Goal: Task Accomplishment & Management: Manage account settings

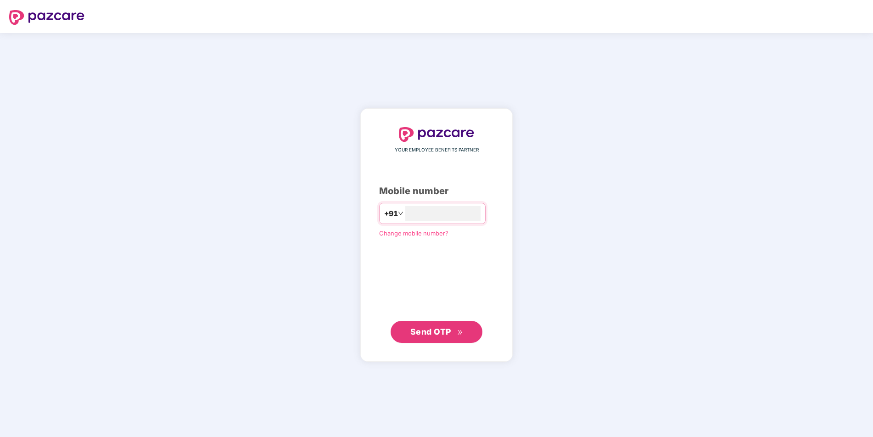
type input "**********"
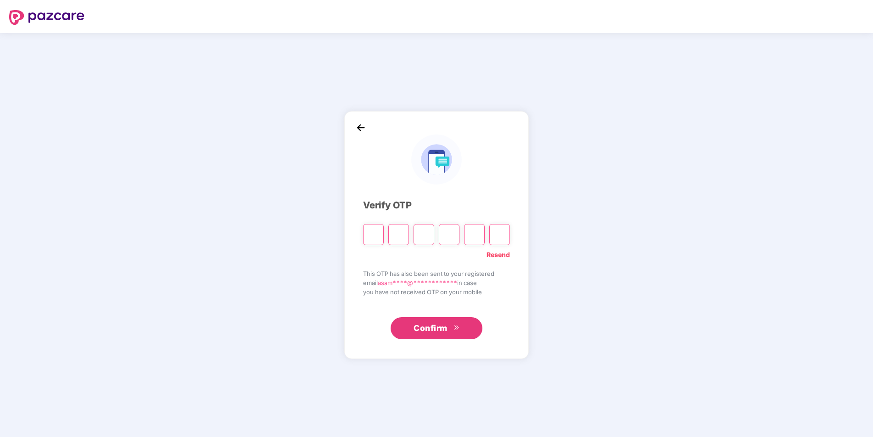
type input "*"
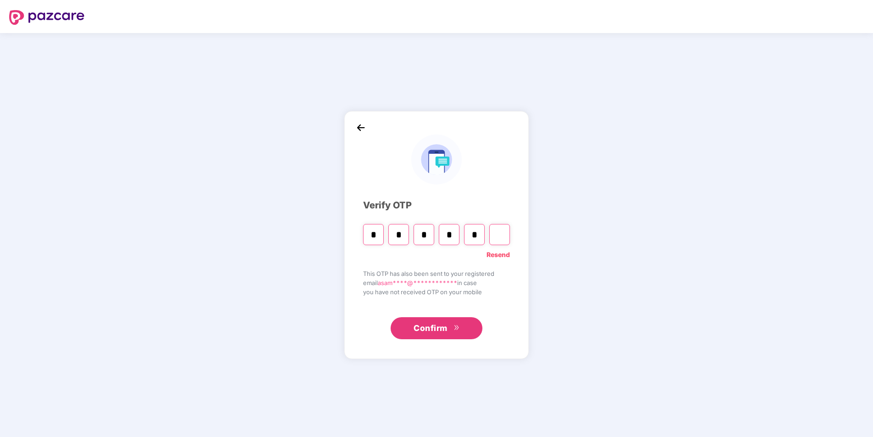
type input "*"
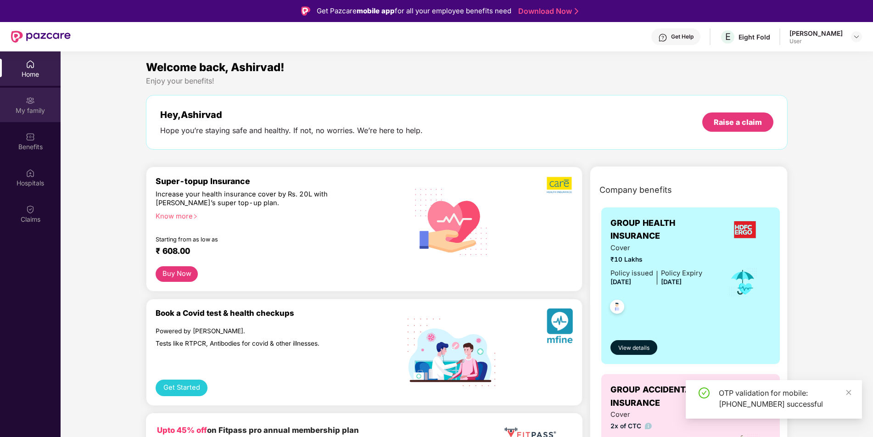
click at [28, 106] on div "My family" at bounding box center [30, 110] width 61 height 9
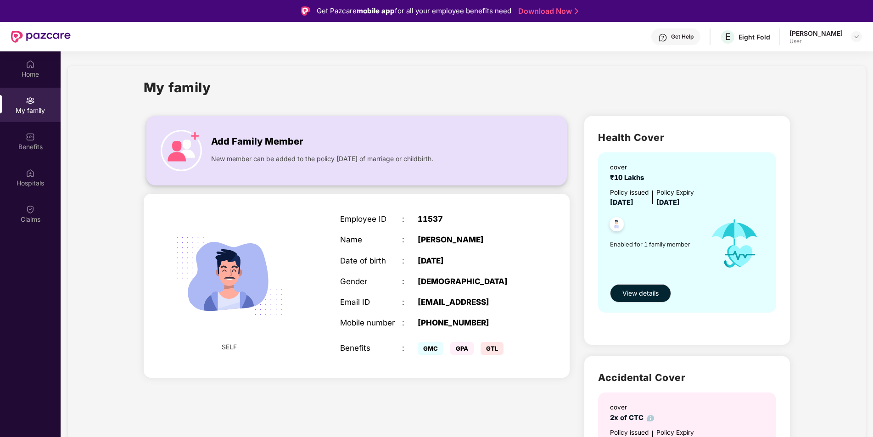
click at [244, 135] on span "Add Family Member" at bounding box center [257, 141] width 92 height 14
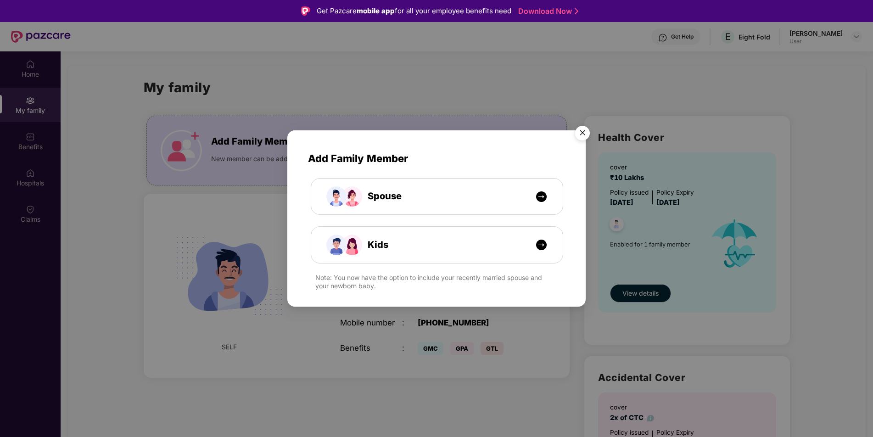
click at [580, 138] on img "Close" at bounding box center [582, 135] width 26 height 26
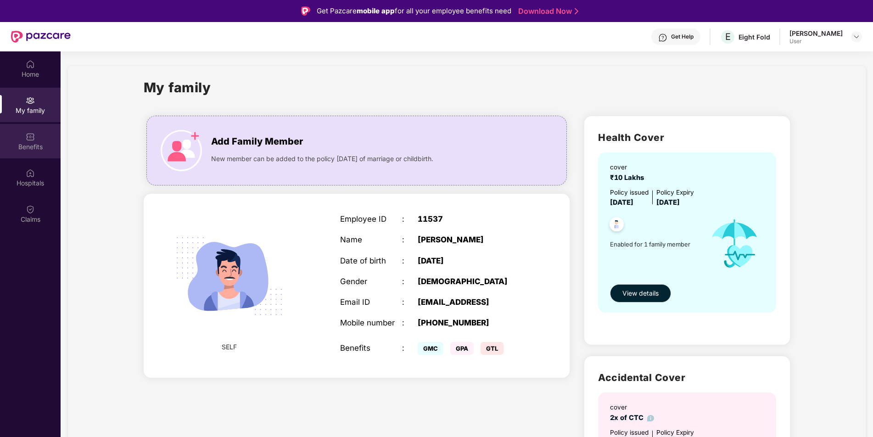
click at [41, 135] on div "Benefits" at bounding box center [30, 141] width 61 height 34
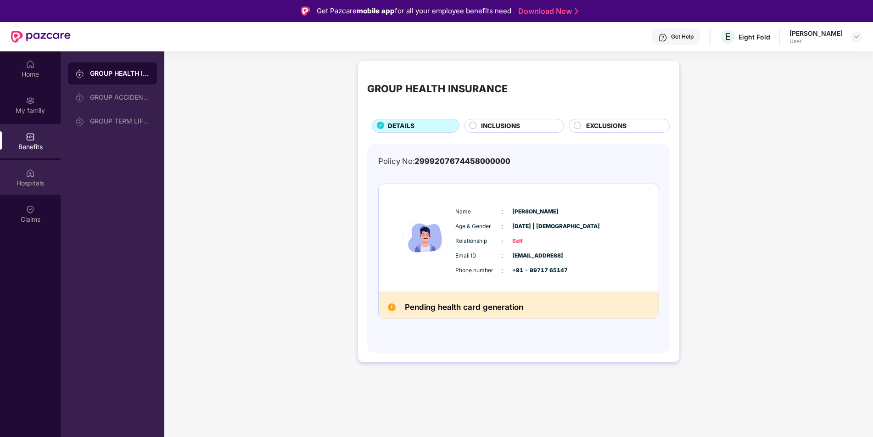
click at [29, 187] on div "Hospitals" at bounding box center [30, 182] width 61 height 9
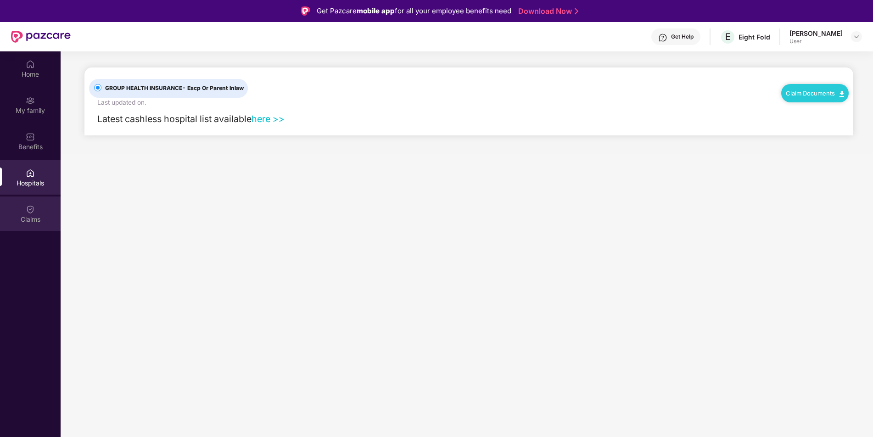
click at [39, 209] on div "Claims" at bounding box center [30, 213] width 61 height 34
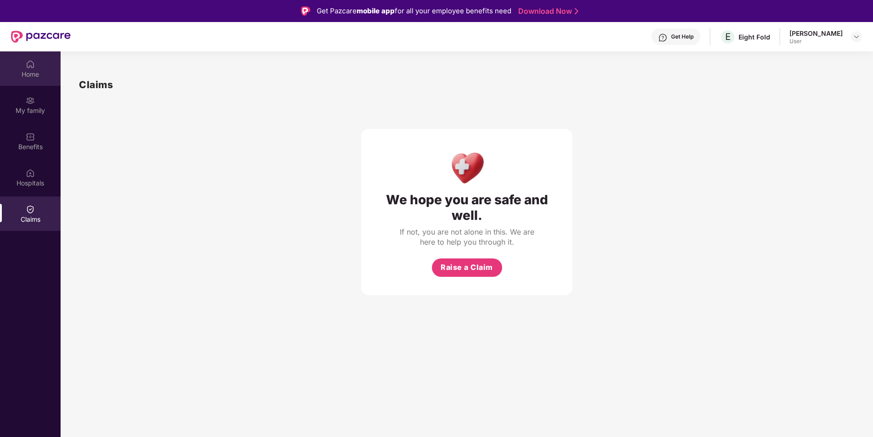
click at [28, 68] on img at bounding box center [30, 64] width 9 height 9
